Goal: Transaction & Acquisition: Purchase product/service

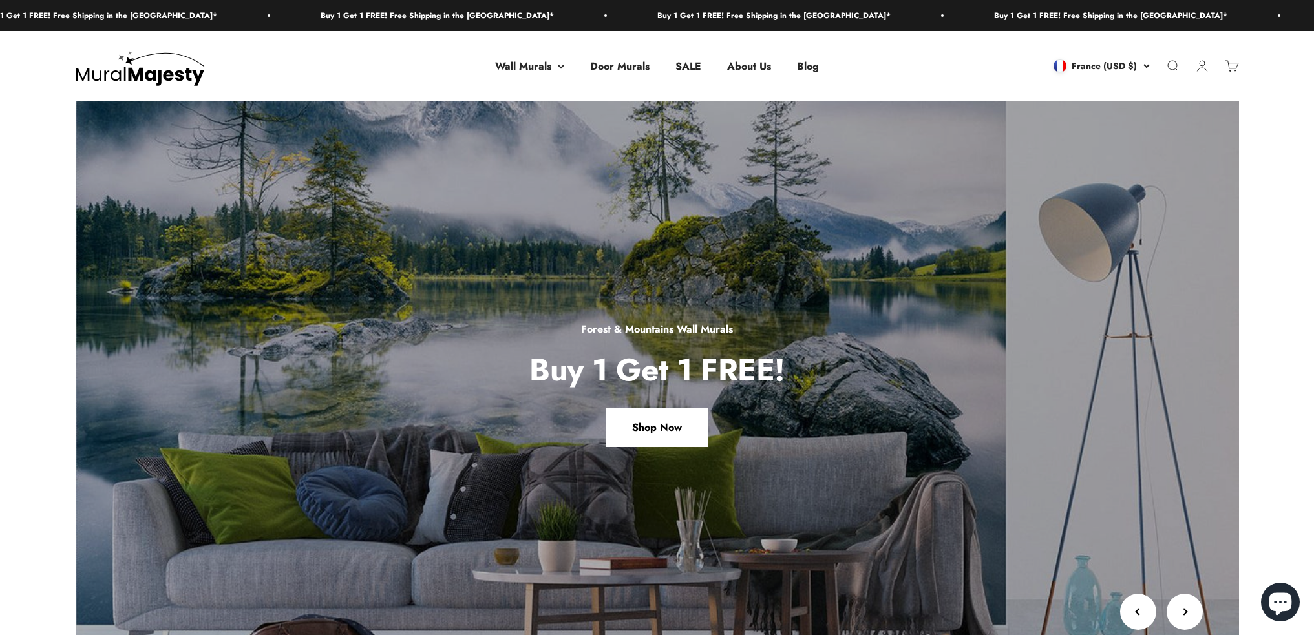
click at [545, 155] on img at bounding box center [657, 383] width 1163 height 565
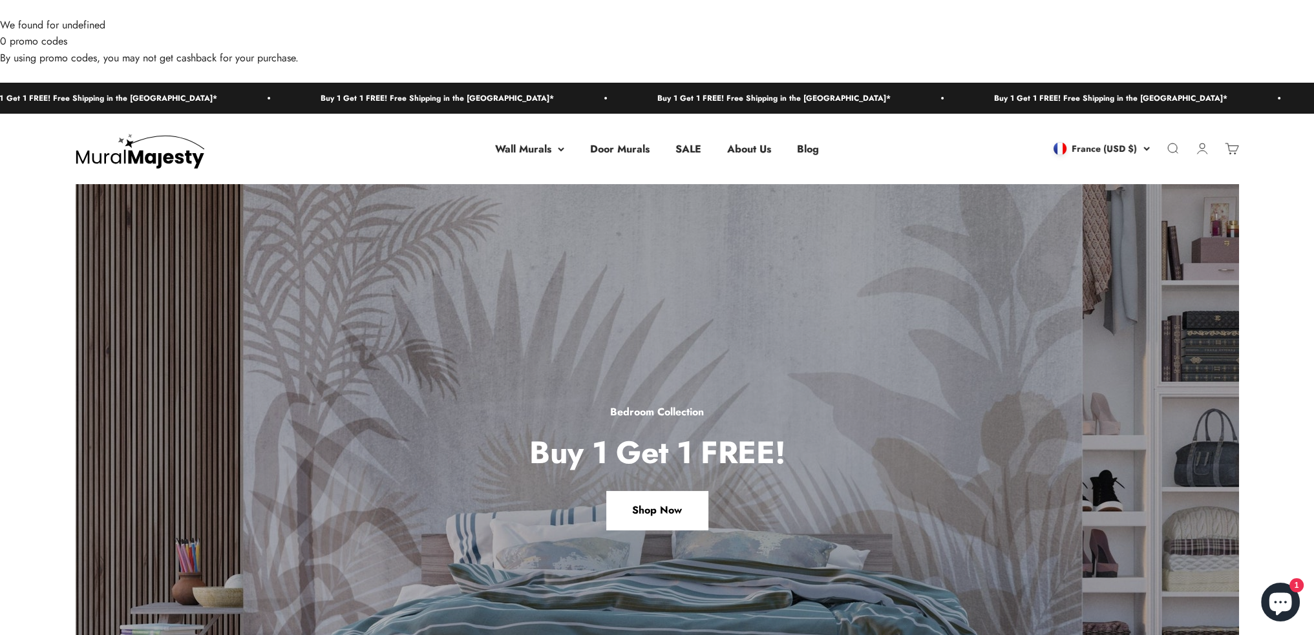
click at [610, 256] on img at bounding box center [657, 466] width 1163 height 565
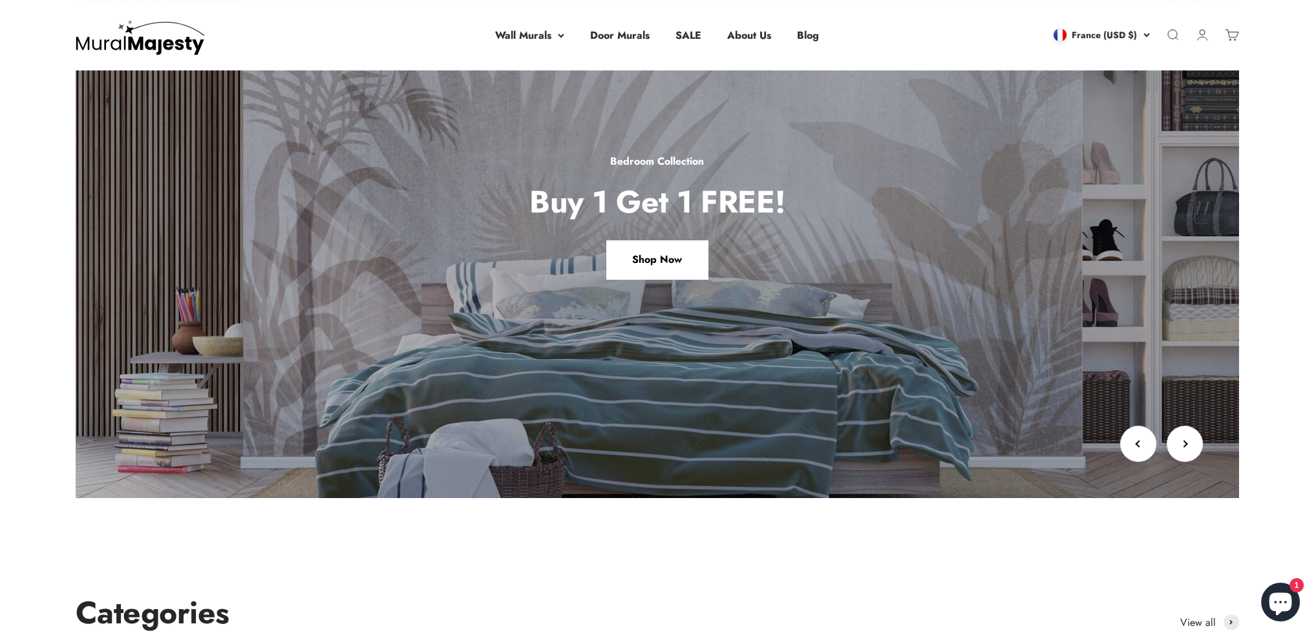
scroll to position [259, 0]
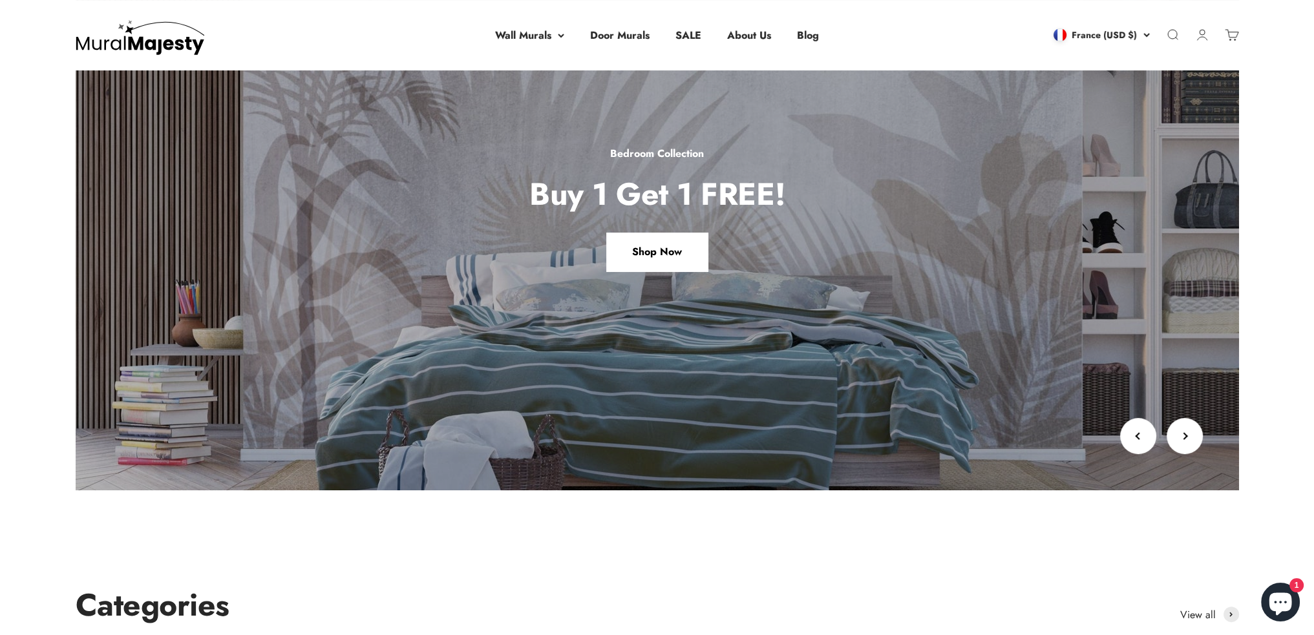
click at [677, 233] on link "Shop Now" at bounding box center [656, 252] width 101 height 39
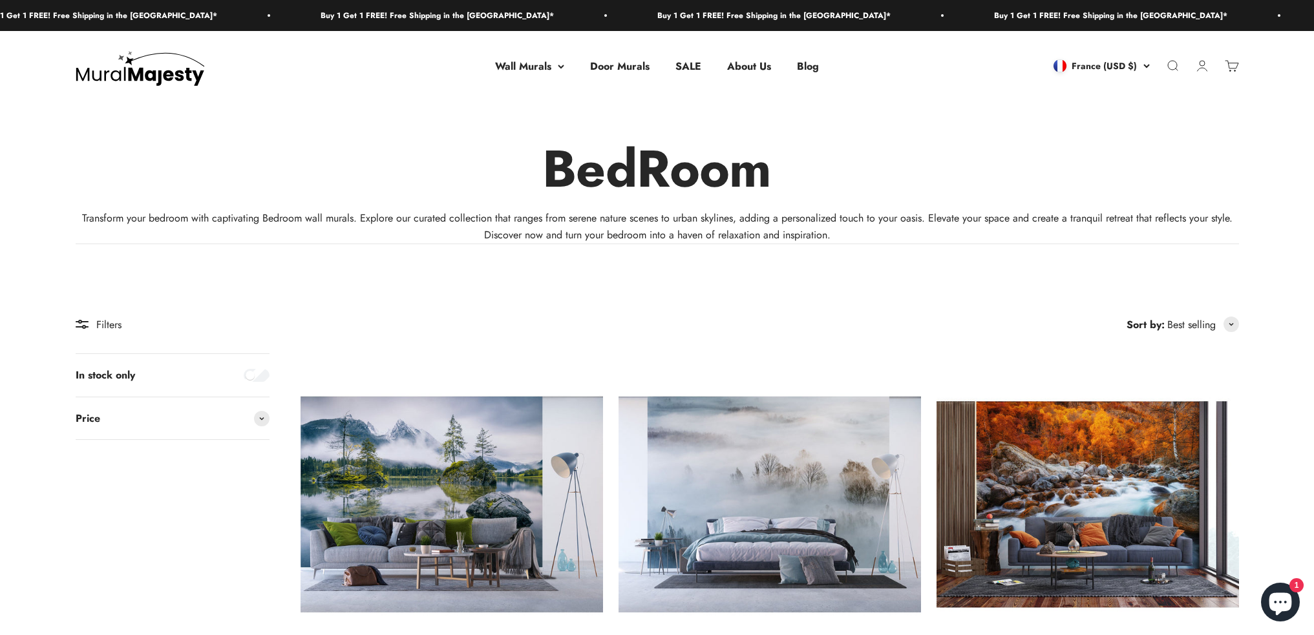
scroll to position [323, 0]
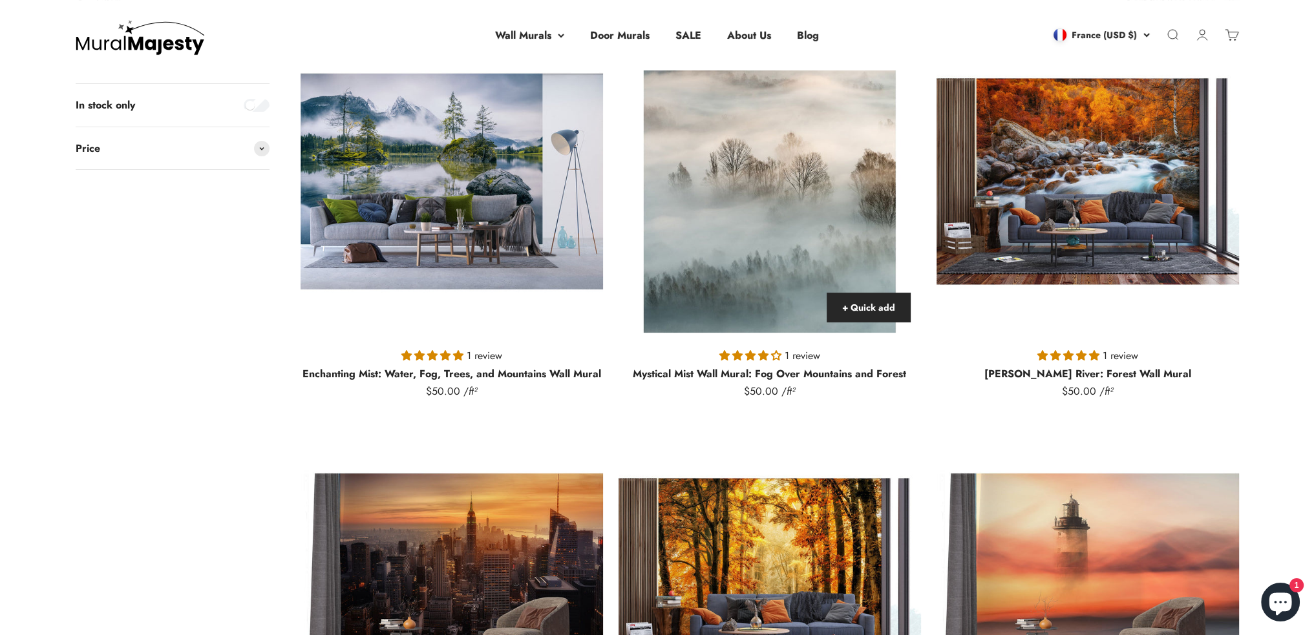
click at [769, 170] on img at bounding box center [770, 181] width 302 height 302
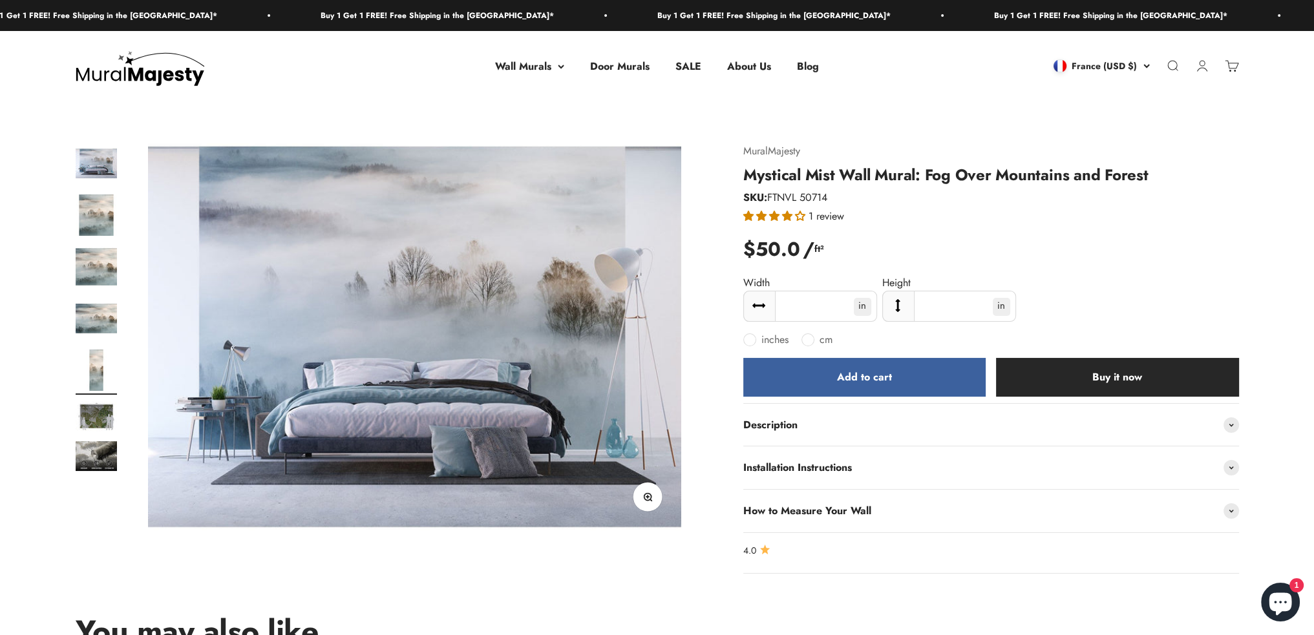
scroll to position [0, 2195]
